Goal: Transaction & Acquisition: Purchase product/service

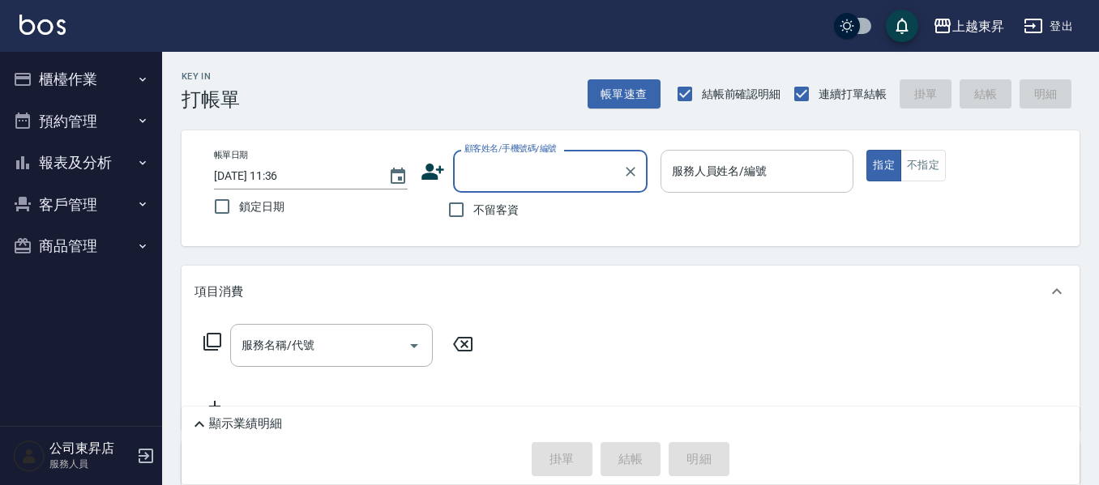
click at [748, 170] on div "服務人員姓名/編號 服務人員姓名/編號" at bounding box center [757, 171] width 194 height 43
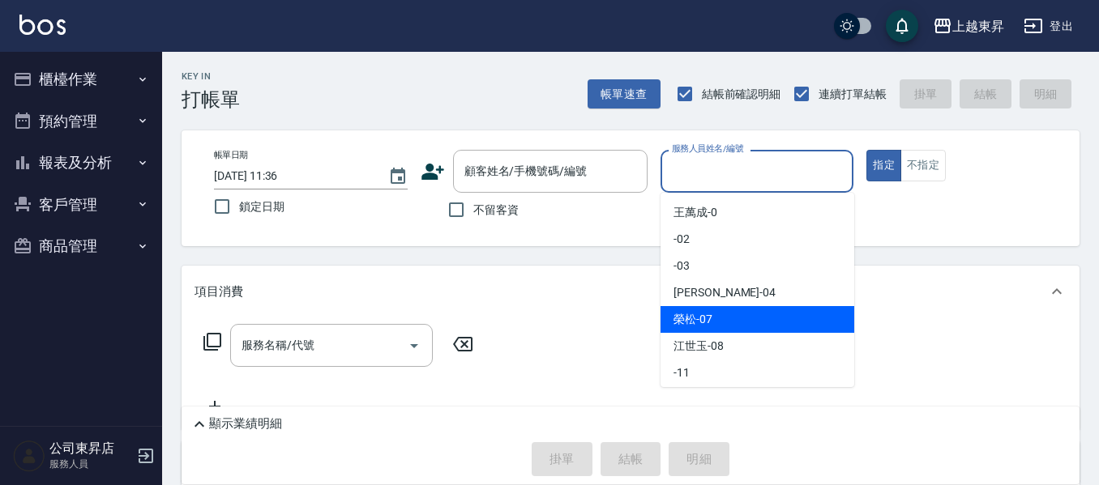
click at [680, 318] on span "[PERSON_NAME] -07" at bounding box center [692, 319] width 39 height 17
type input "[PERSON_NAME]-07"
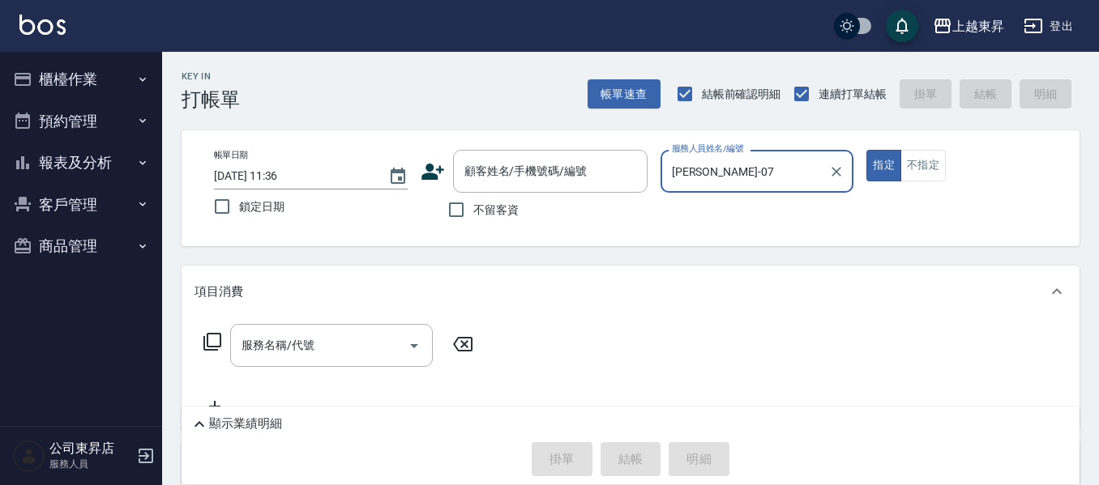
click at [299, 338] on div "服務名稱/代號 服務名稱/代號" at bounding box center [331, 345] width 203 height 43
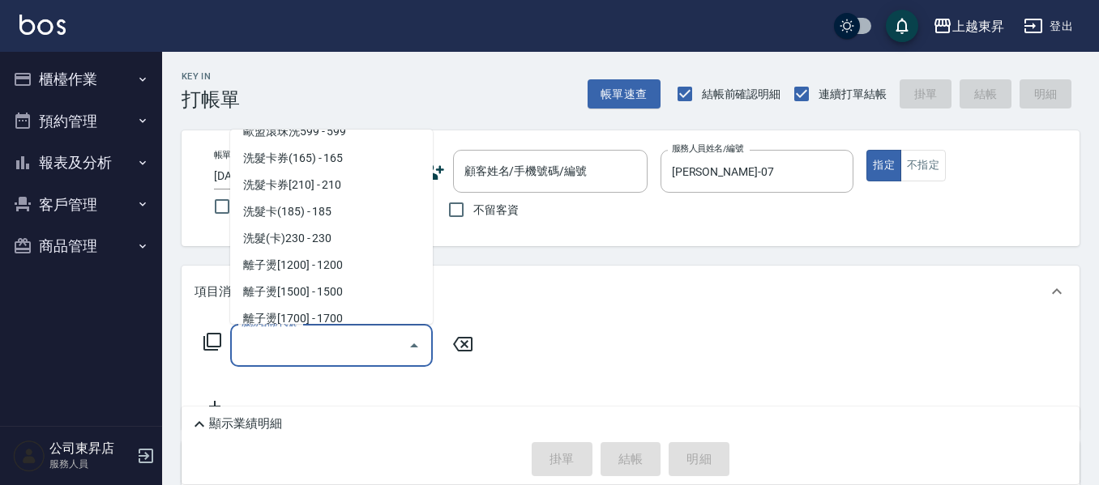
scroll to position [405, 0]
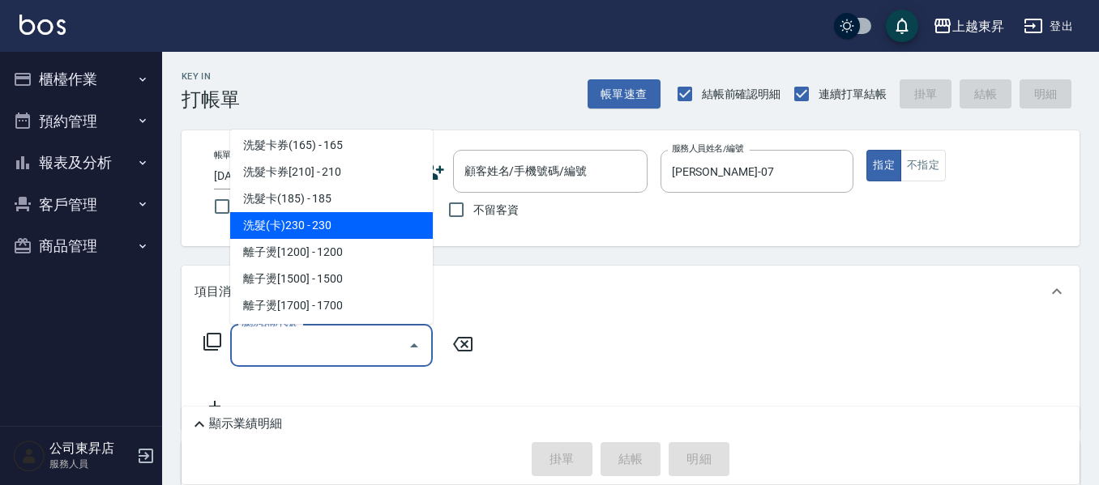
click at [334, 219] on span "洗髮(卡)230 - 230" at bounding box center [331, 225] width 203 height 27
type input "洗髮(卡)230(224)"
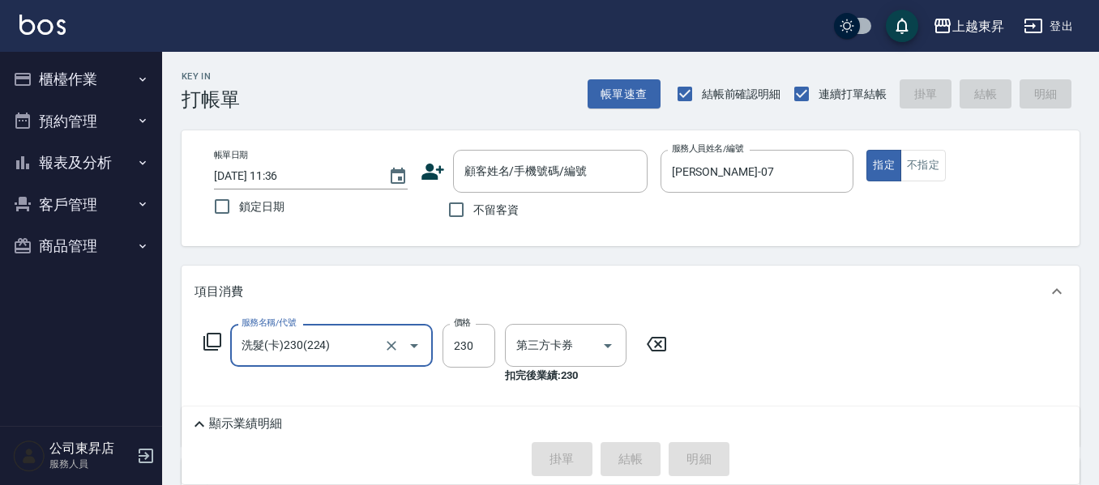
type input "舊有卡券"
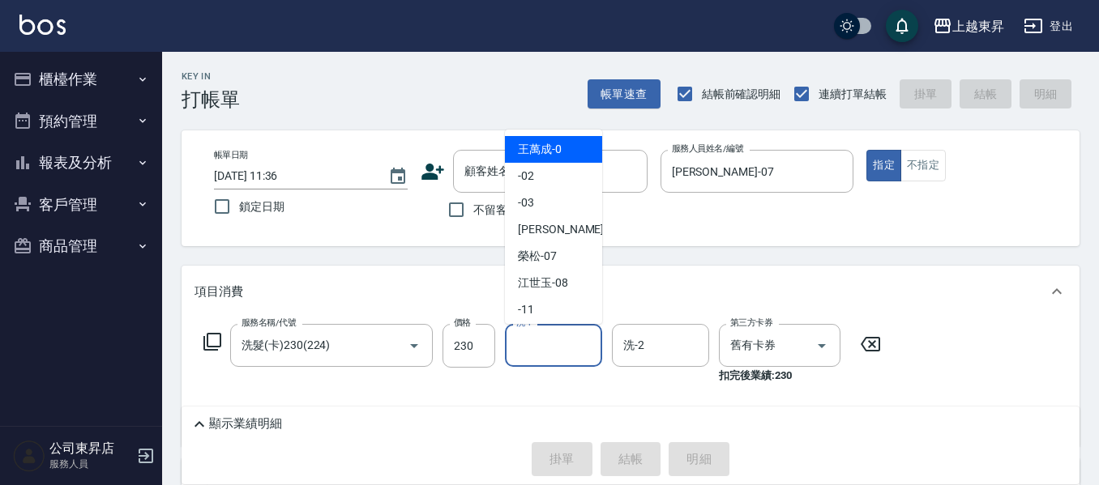
click at [539, 344] on input "洗-1" at bounding box center [553, 345] width 83 height 28
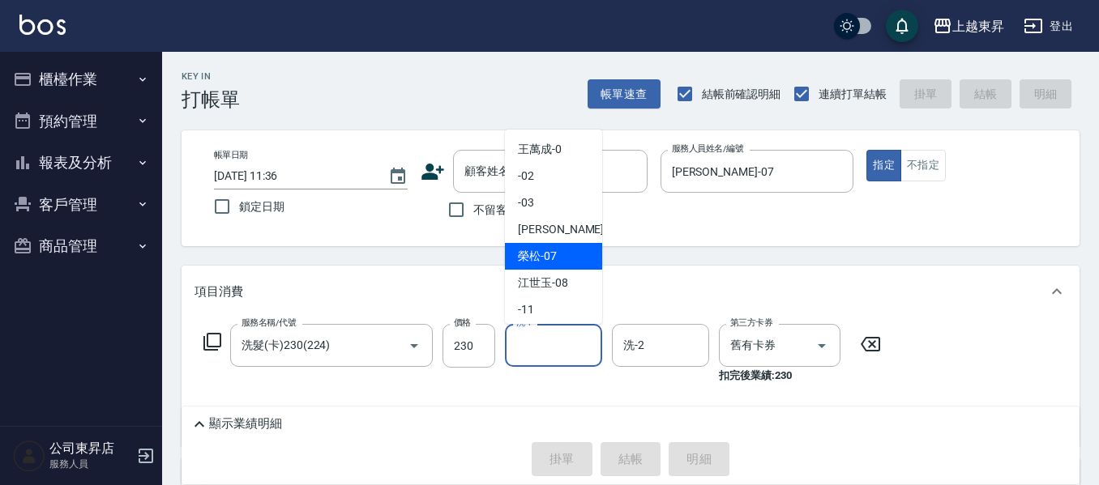
click at [524, 260] on span "[PERSON_NAME] -07" at bounding box center [537, 256] width 39 height 17
type input "[PERSON_NAME]-07"
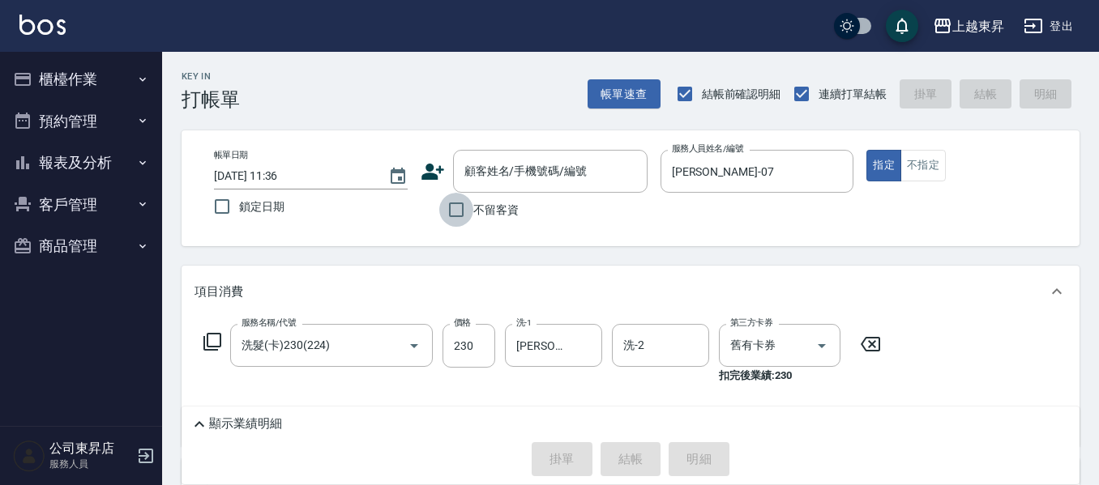
click at [456, 207] on input "不留客資" at bounding box center [456, 210] width 34 height 34
checkbox input "true"
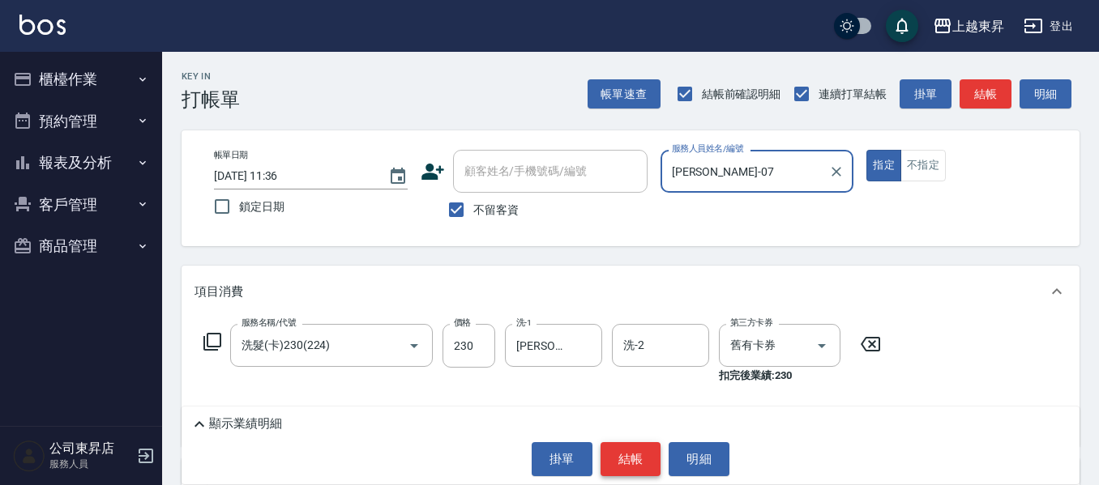
click at [633, 459] on button "結帳" at bounding box center [630, 459] width 61 height 34
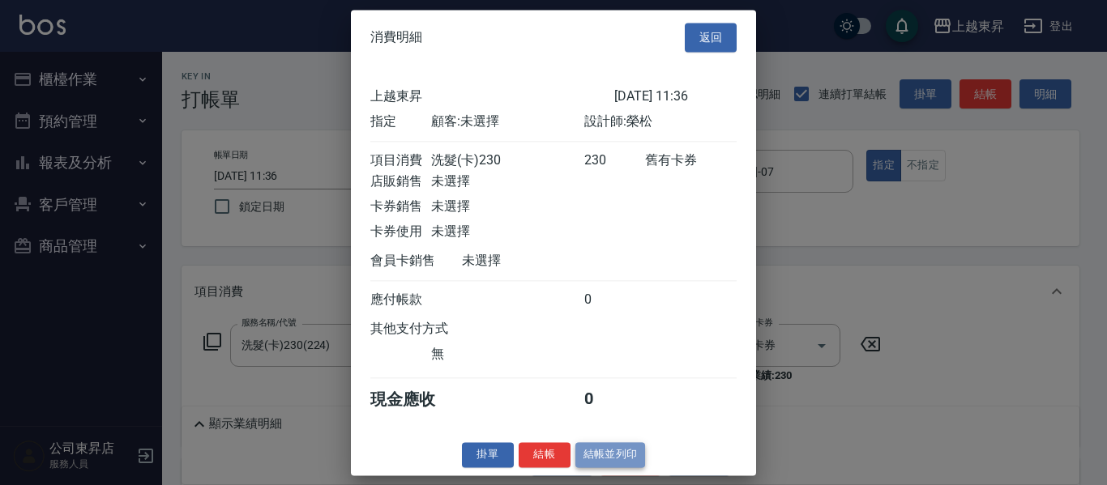
click at [600, 468] on button "結帳並列印" at bounding box center [610, 454] width 71 height 25
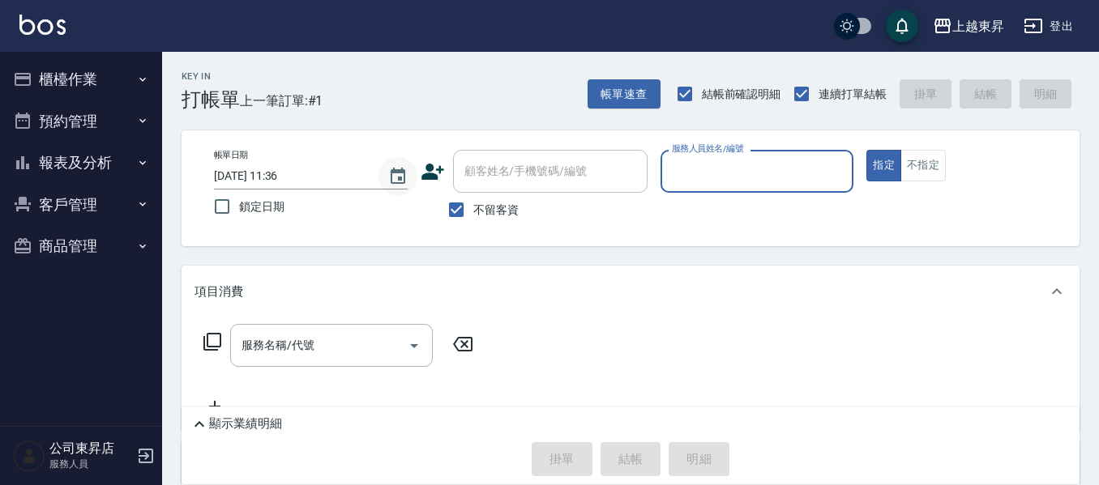
click at [274, 112] on div "Key In 打帳單 上一筆訂單:#1 帳單速查 結帳前確認明細 連續打單結帳 掛單 結帳 明細 帳單日期 [DATE] 11:36 鎖定日期 顧客姓名/手機…" at bounding box center [630, 369] width 937 height 635
